Goal: Task Accomplishment & Management: Use online tool/utility

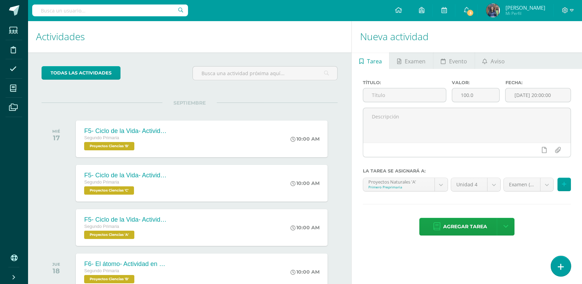
click at [562, 259] on link at bounding box center [561, 266] width 20 height 20
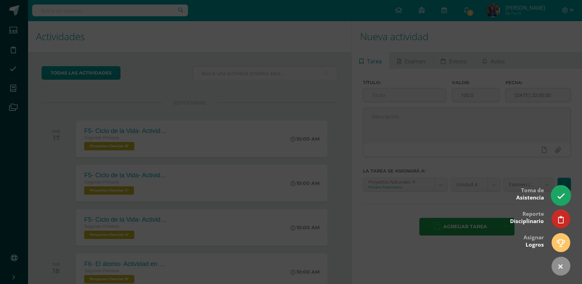
click at [562, 193] on icon at bounding box center [561, 196] width 8 height 8
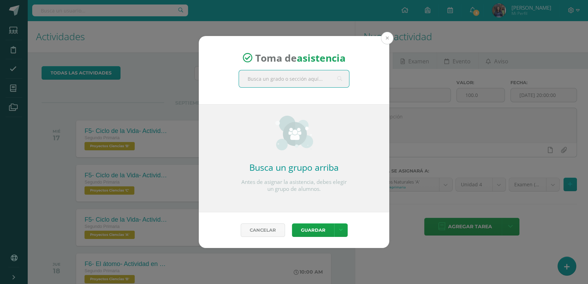
click at [393, 37] on button at bounding box center [387, 38] width 12 height 12
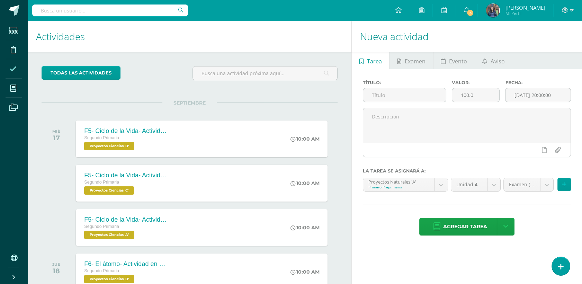
click at [17, 71] on span at bounding box center [14, 69] width 16 height 16
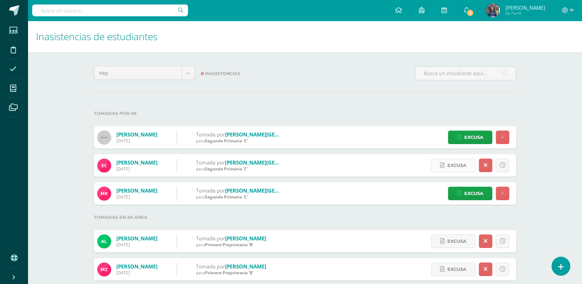
click at [451, 162] on span "Excusa" at bounding box center [457, 165] width 19 height 13
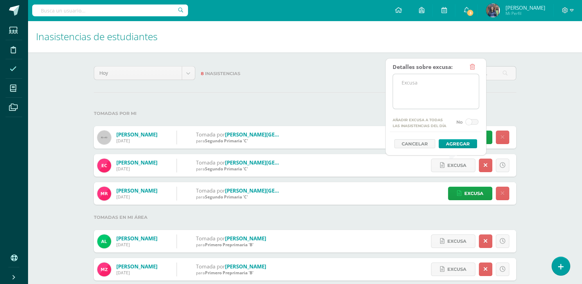
click at [399, 92] on textarea at bounding box center [436, 91] width 86 height 35
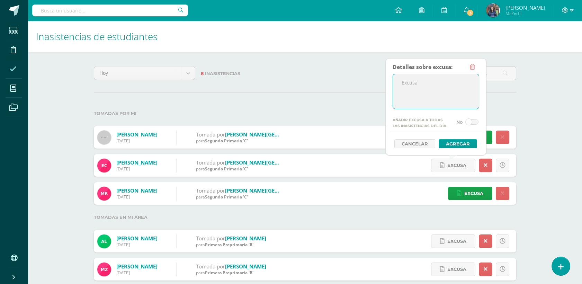
type textarea "e"
type textarea "Envió correo por enfermedad"
click at [447, 141] on button "Agregar" at bounding box center [458, 143] width 38 height 9
click at [454, 143] on button "Agregar" at bounding box center [458, 143] width 38 height 9
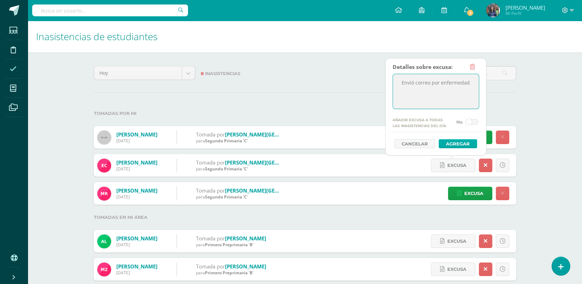
click at [468, 145] on button "Agregar" at bounding box center [458, 143] width 38 height 9
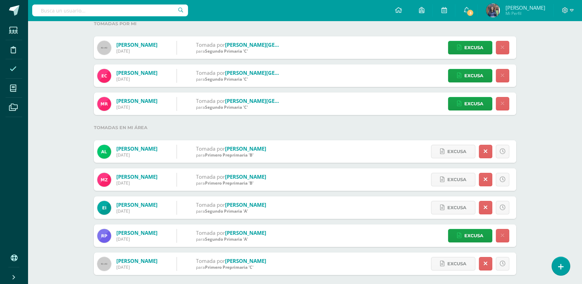
scroll to position [95, 0]
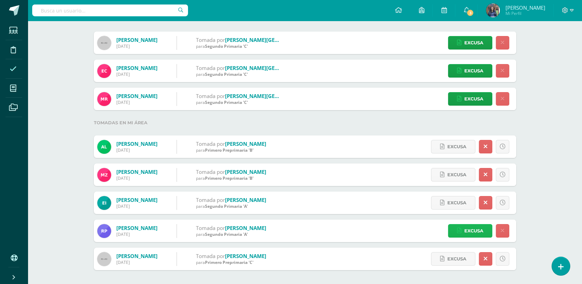
click at [461, 226] on link "Excusa" at bounding box center [470, 231] width 44 height 14
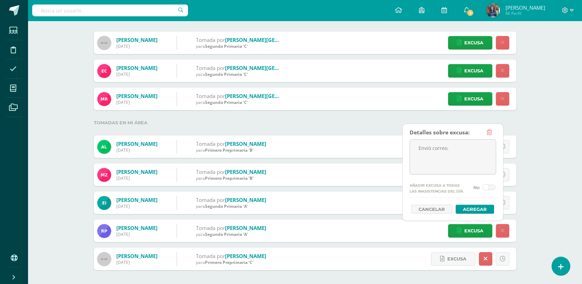
click at [524, 200] on div "Hoy Hoy Esta semana Este mes Este ciclo 8 Inasistencias Tomadas por mi Barrios,…" at bounding box center [305, 121] width 450 height 326
